Goal: Check status: Check status

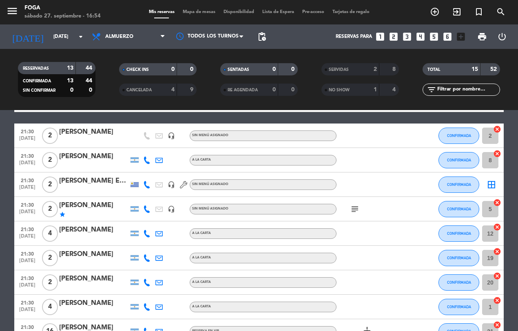
scroll to position [198, 0]
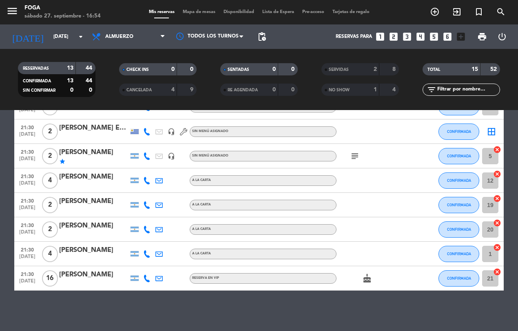
click at [143, 255] on icon at bounding box center [146, 253] width 7 height 7
click at [88, 310] on div "No hay notas para este servicio. Haz clic para agregar una 19:00 [DATE] 2 [PERS…" at bounding box center [259, 220] width 518 height 221
click at [368, 278] on icon "cake" at bounding box center [367, 279] width 10 height 10
click at [414, 304] on div "No hay notas para este servicio. Haz clic para agregar una 19:00 [DATE] 2 [PERS…" at bounding box center [259, 220] width 518 height 221
click at [355, 151] on icon "subject" at bounding box center [355, 156] width 10 height 10
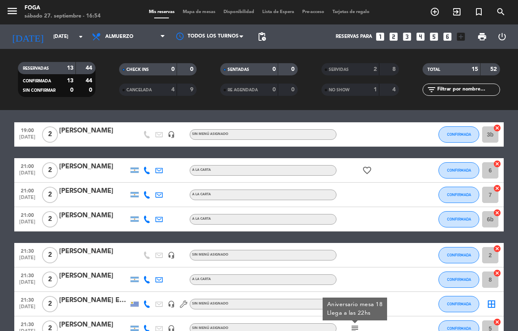
scroll to position [22, 0]
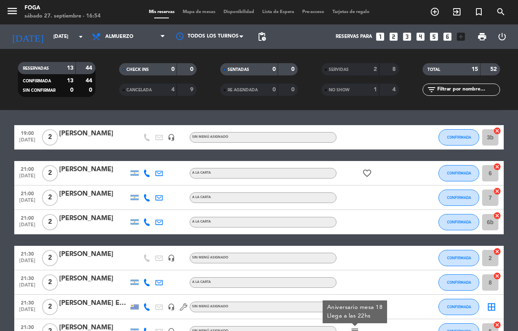
click at [367, 170] on icon "favorite_border" at bounding box center [367, 173] width 10 height 10
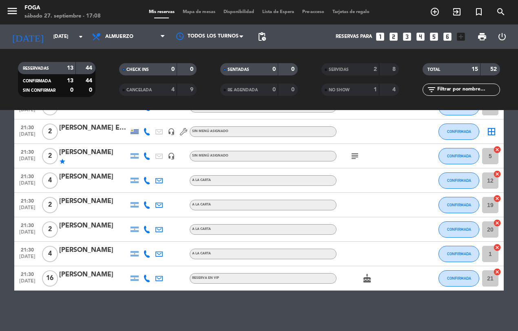
scroll to position [197, 0]
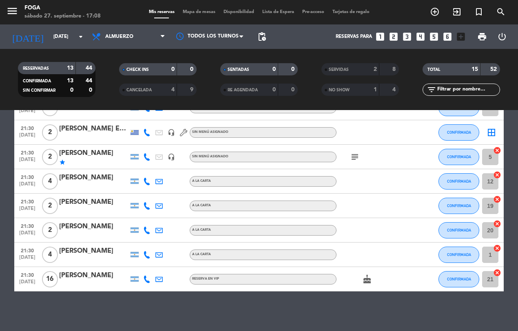
click at [86, 160] on div "star" at bounding box center [93, 162] width 69 height 7
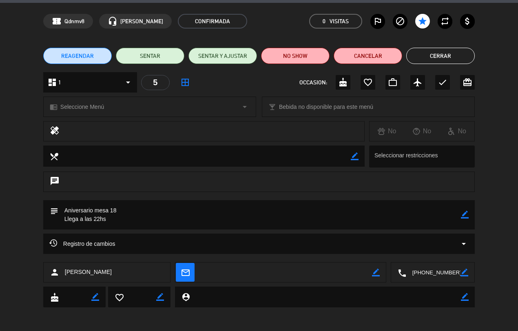
scroll to position [0, 0]
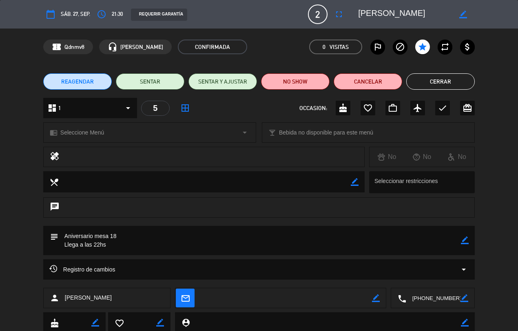
click at [459, 80] on button "Cerrar" at bounding box center [440, 81] width 69 height 16
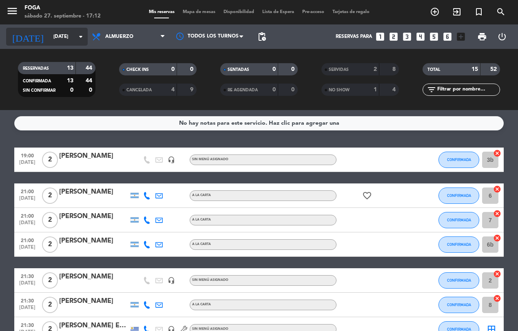
click at [78, 37] on icon "arrow_drop_down" at bounding box center [81, 37] width 10 height 10
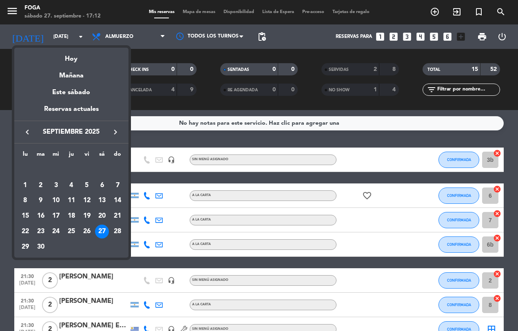
click at [143, 298] on div at bounding box center [259, 165] width 518 height 331
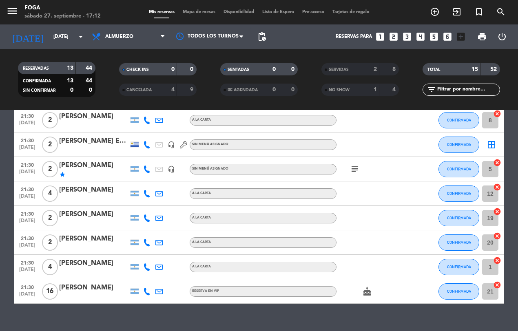
scroll to position [198, 0]
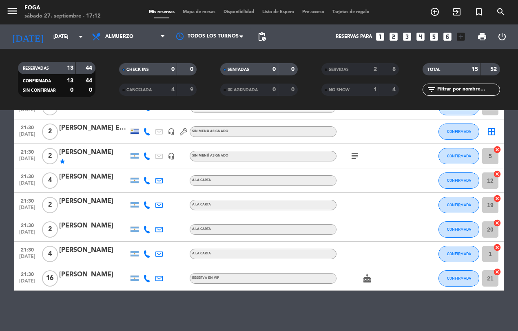
click at [94, 278] on div "[PERSON_NAME]" at bounding box center [93, 275] width 69 height 11
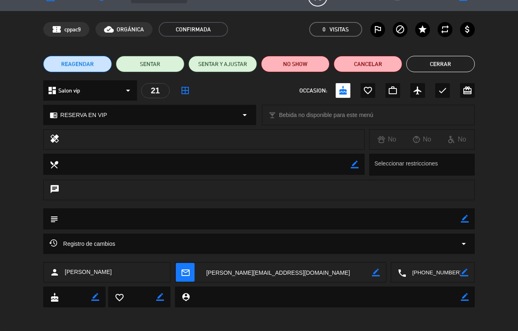
scroll to position [0, 0]
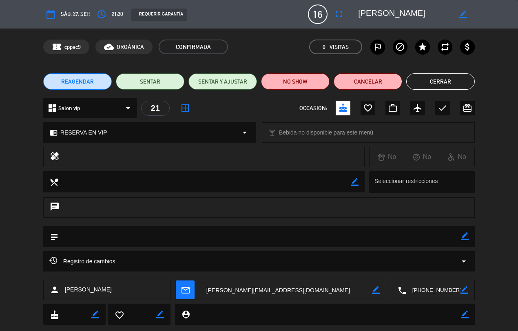
click at [458, 84] on button "Cerrar" at bounding box center [440, 81] width 69 height 16
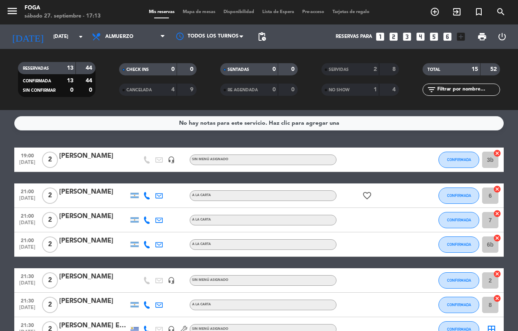
click at [105, 164] on div at bounding box center [93, 165] width 69 height 7
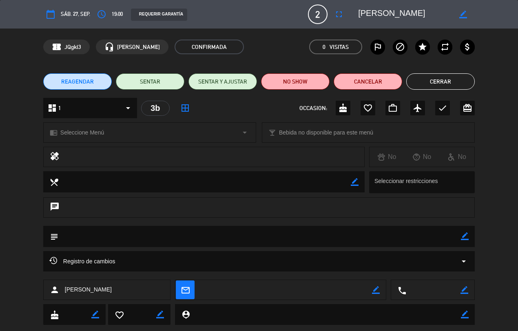
click at [445, 75] on button "Cerrar" at bounding box center [440, 81] width 69 height 16
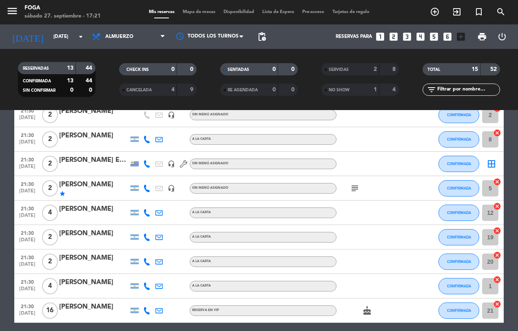
scroll to position [198, 0]
